Goal: Information Seeking & Learning: Learn about a topic

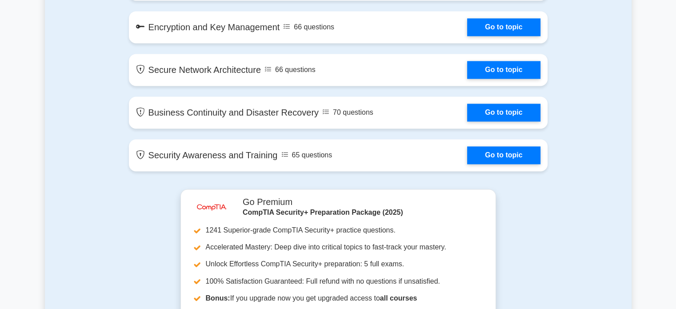
scroll to position [1601, 0]
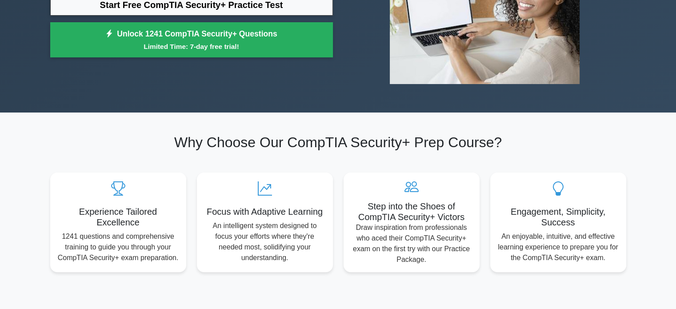
scroll to position [44, 0]
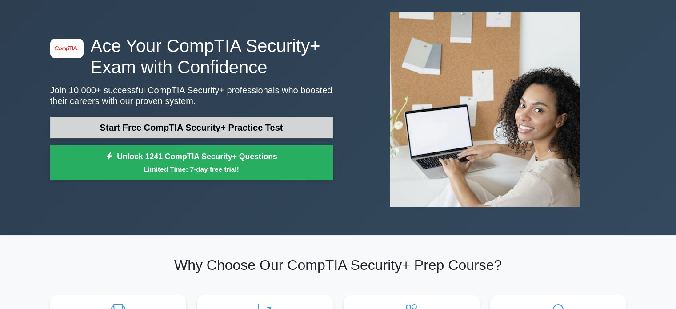
click at [182, 124] on link "Start Free CompTIA Security+ Practice Test" at bounding box center [191, 127] width 283 height 21
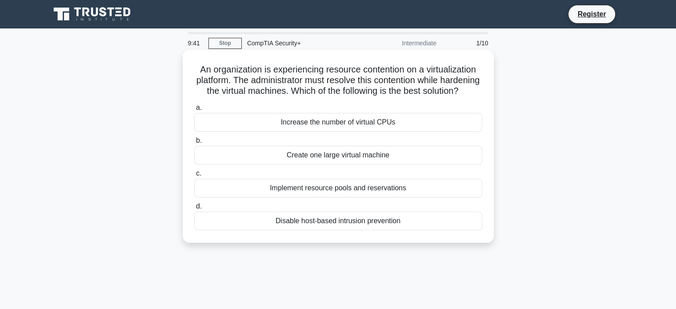
click at [357, 132] on div "Increase the number of virtual CPUs" at bounding box center [338, 122] width 288 height 19
click at [194, 111] on input "a. Increase the number of virtual CPUs" at bounding box center [194, 108] width 0 height 6
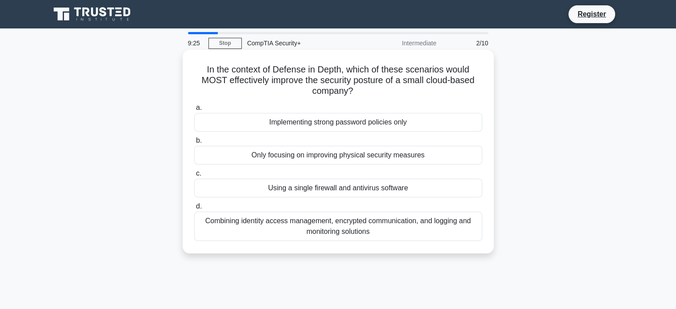
click at [338, 228] on div "Combining identity access management, encrypted communication, and logging and …" at bounding box center [338, 226] width 288 height 29
click at [194, 209] on input "d. Combining identity access management, encrypted communication, and logging a…" at bounding box center [194, 207] width 0 height 6
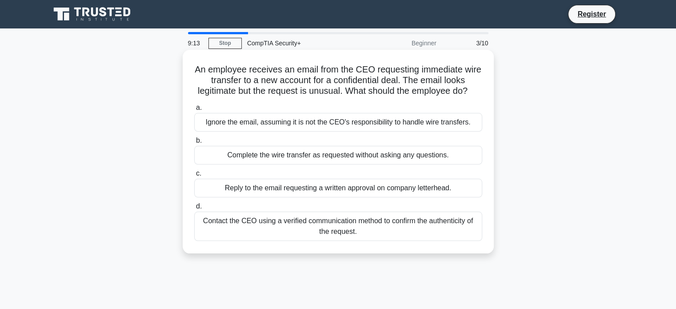
click at [322, 238] on div "Contact the CEO using a verified communication method to confirm the authentici…" at bounding box center [338, 226] width 288 height 29
click at [194, 209] on input "d. Contact the CEO using a verified communication method to confirm the authent…" at bounding box center [194, 207] width 0 height 6
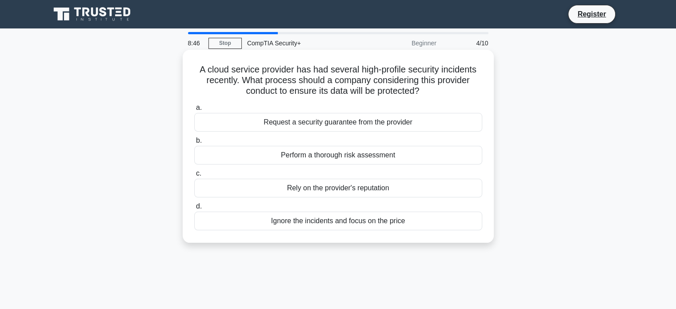
click at [365, 120] on div "Request a security guarantee from the provider" at bounding box center [338, 122] width 288 height 19
click at [194, 111] on input "a. Request a security guarantee from the provider" at bounding box center [194, 108] width 0 height 6
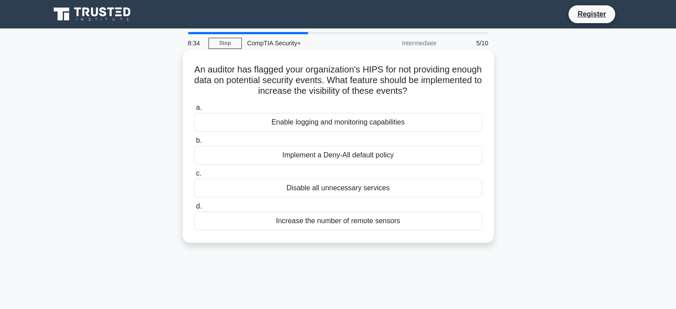
click at [324, 122] on div "Enable logging and monitoring capabilities" at bounding box center [338, 122] width 288 height 19
click at [194, 111] on input "a. Enable logging and monitoring capabilities" at bounding box center [194, 108] width 0 height 6
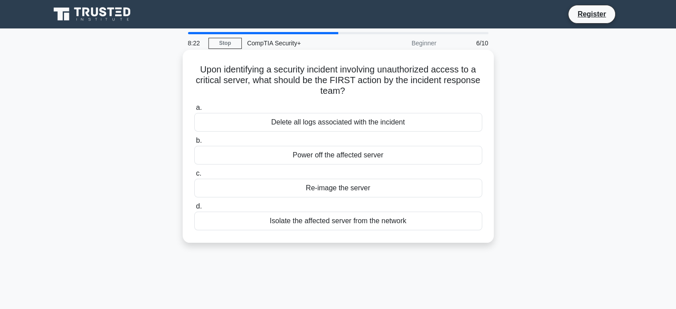
click at [373, 219] on div "Isolate the affected server from the network" at bounding box center [338, 221] width 288 height 19
click at [194, 209] on input "d. Isolate the affected server from the network" at bounding box center [194, 207] width 0 height 6
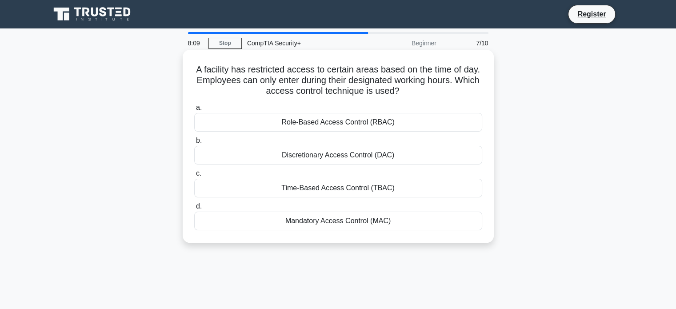
click at [354, 185] on div "Time-Based Access Control (TBAC)" at bounding box center [338, 188] width 288 height 19
click at [194, 177] on input "c. Time-Based Access Control (TBAC)" at bounding box center [194, 174] width 0 height 6
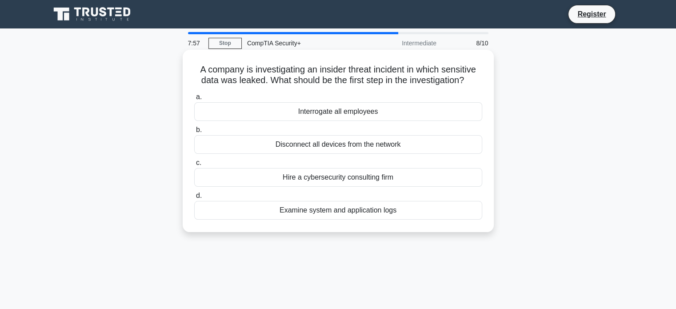
click at [346, 213] on div "Examine system and application logs" at bounding box center [338, 210] width 288 height 19
click at [194, 199] on input "d. Examine system and application logs" at bounding box center [194, 196] width 0 height 6
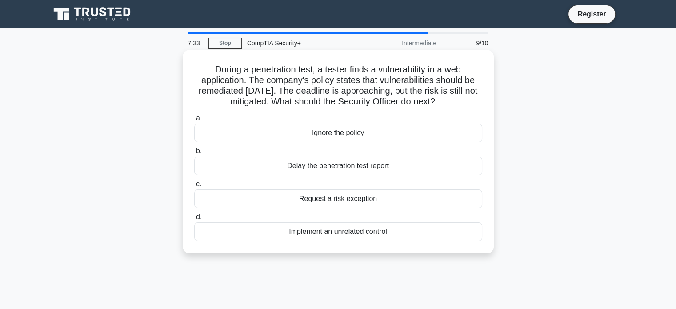
click at [369, 231] on div "Implement an unrelated control" at bounding box center [338, 231] width 288 height 19
click at [194, 220] on input "d. Implement an unrelated control" at bounding box center [194, 217] width 0 height 6
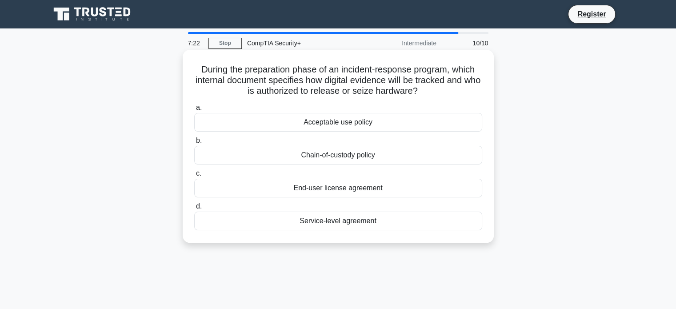
click at [347, 159] on div "Chain-of-custody policy" at bounding box center [338, 155] width 288 height 19
click at [194, 144] on input "b. Chain-of-custody policy" at bounding box center [194, 141] width 0 height 6
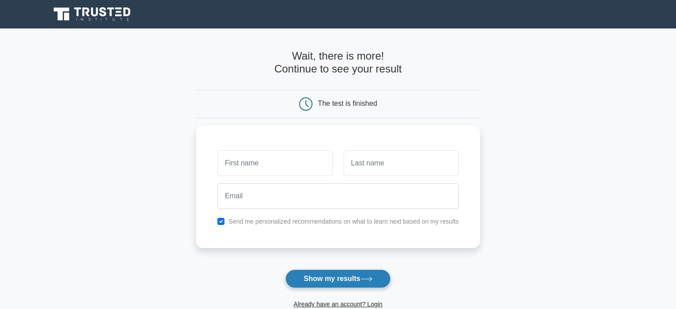
click at [335, 284] on button "Show my results" at bounding box center [338, 279] width 105 height 19
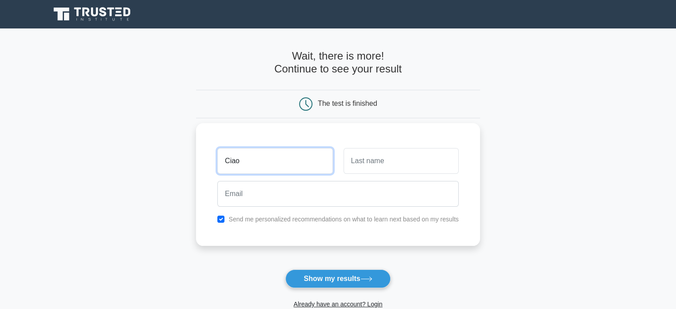
type input "Ciao"
type input "Mamma"
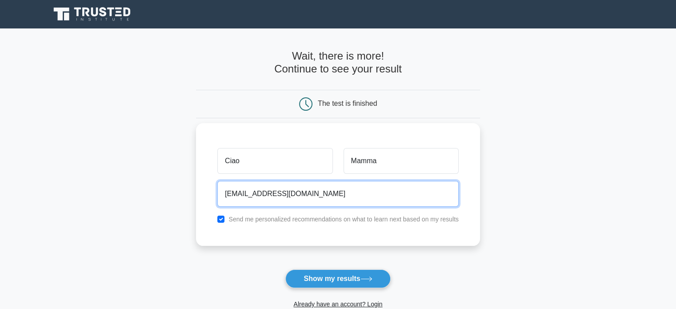
type input "ciciocia@outlook.com"
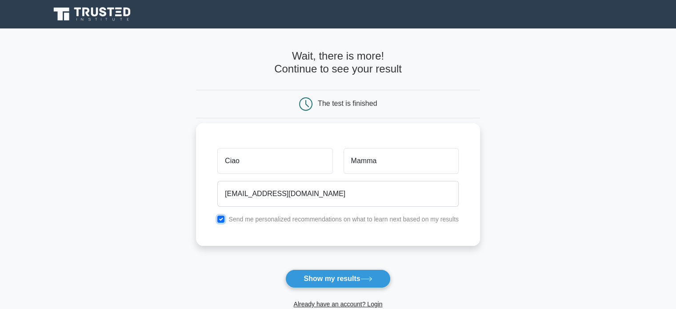
click at [220, 217] on input "checkbox" at bounding box center [220, 219] width 7 height 7
checkbox input "false"
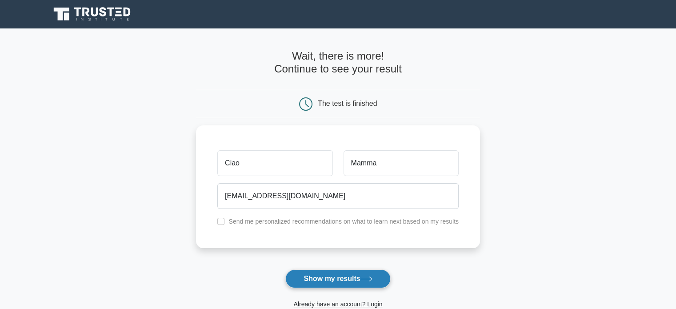
click at [301, 284] on button "Show my results" at bounding box center [338, 279] width 105 height 19
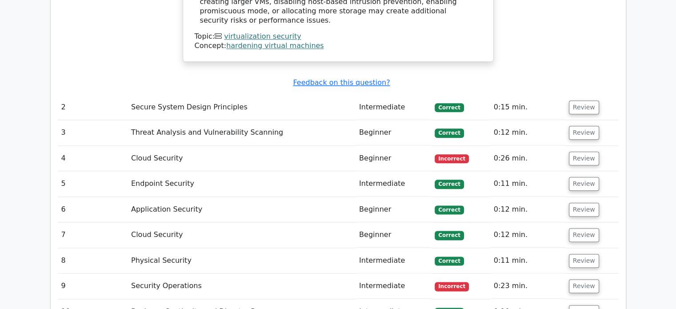
scroll to position [1067, 0]
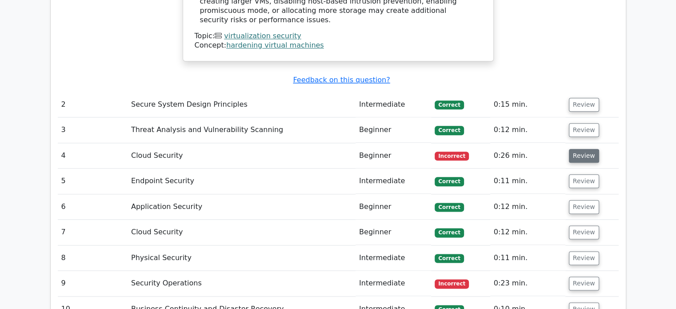
click at [582, 149] on button "Review" at bounding box center [584, 156] width 30 height 14
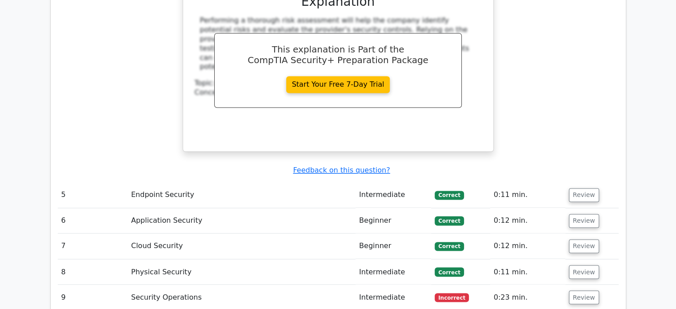
scroll to position [1512, 0]
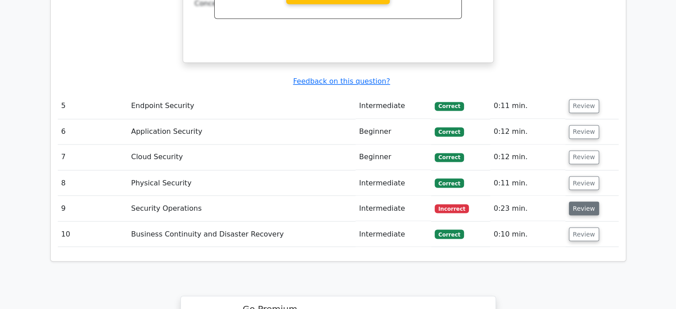
click at [579, 201] on button "Review" at bounding box center [584, 208] width 30 height 14
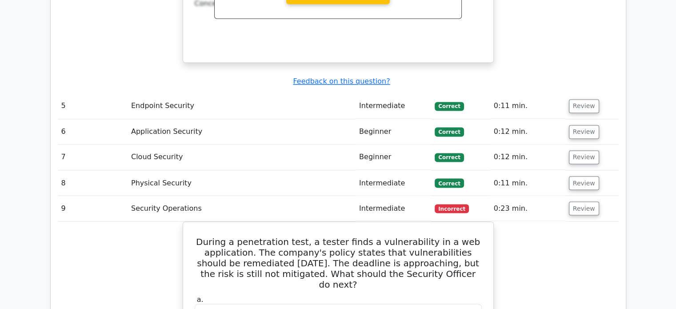
scroll to position [1690, 0]
